Goal: Navigation & Orientation: Find specific page/section

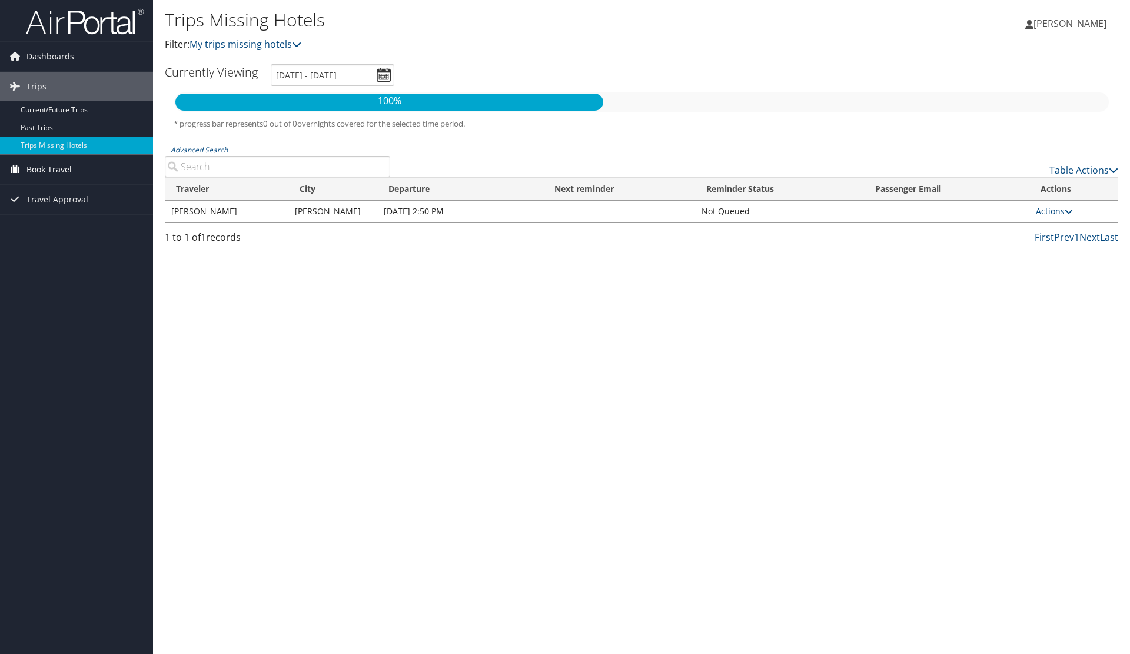
click at [41, 167] on span "Book Travel" at bounding box center [48, 169] width 45 height 29
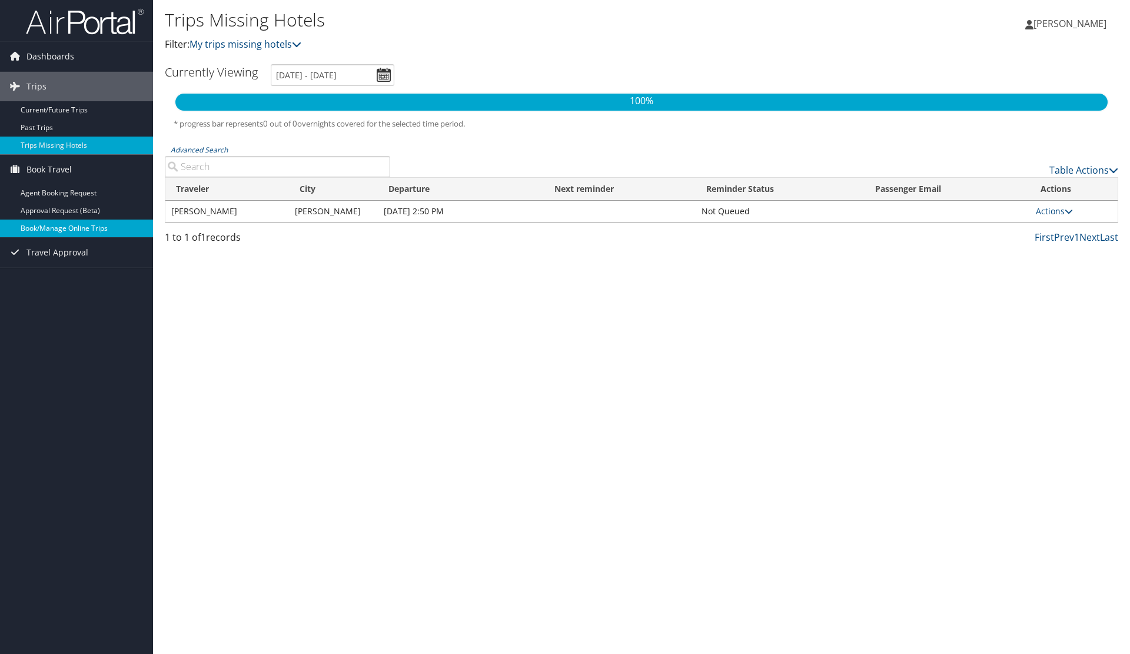
click at [59, 225] on link "Book/Manage Online Trips" at bounding box center [76, 229] width 153 height 18
